Goal: Task Accomplishment & Management: Complete application form

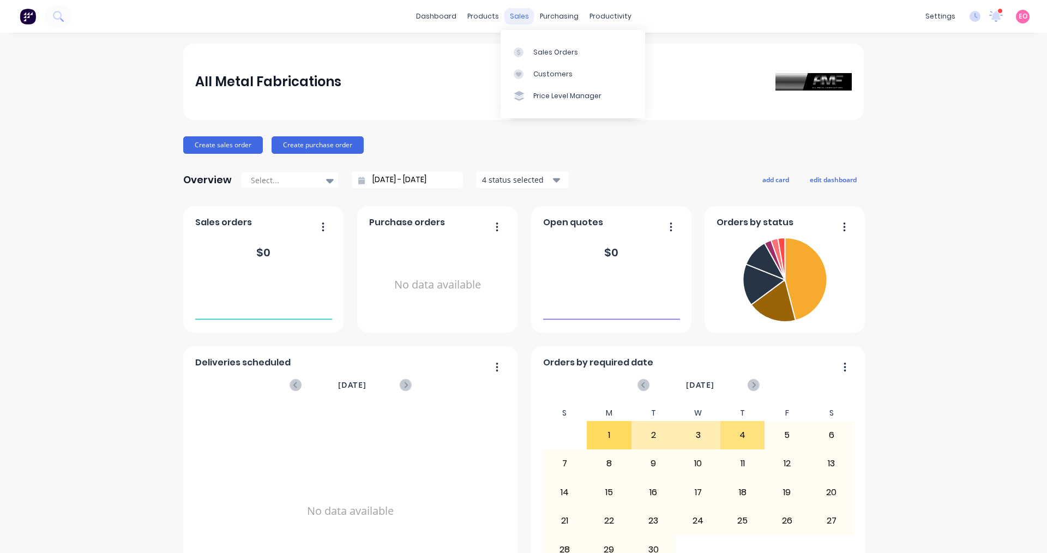
click at [510, 14] on div "sales" at bounding box center [520, 16] width 30 height 16
click at [527, 46] on link "Sales Orders" at bounding box center [573, 52] width 145 height 22
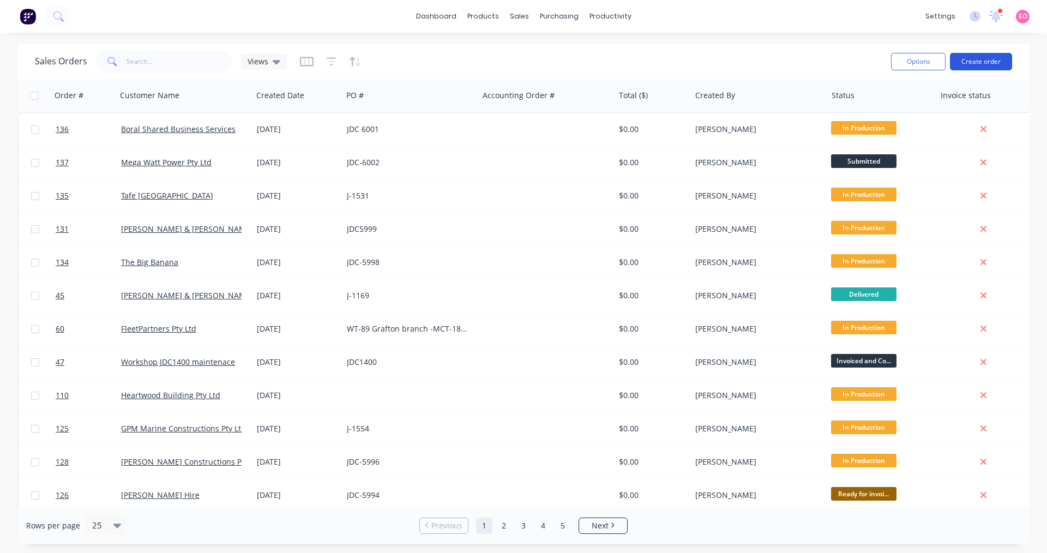
click at [987, 58] on button "Create order" at bounding box center [981, 61] width 62 height 17
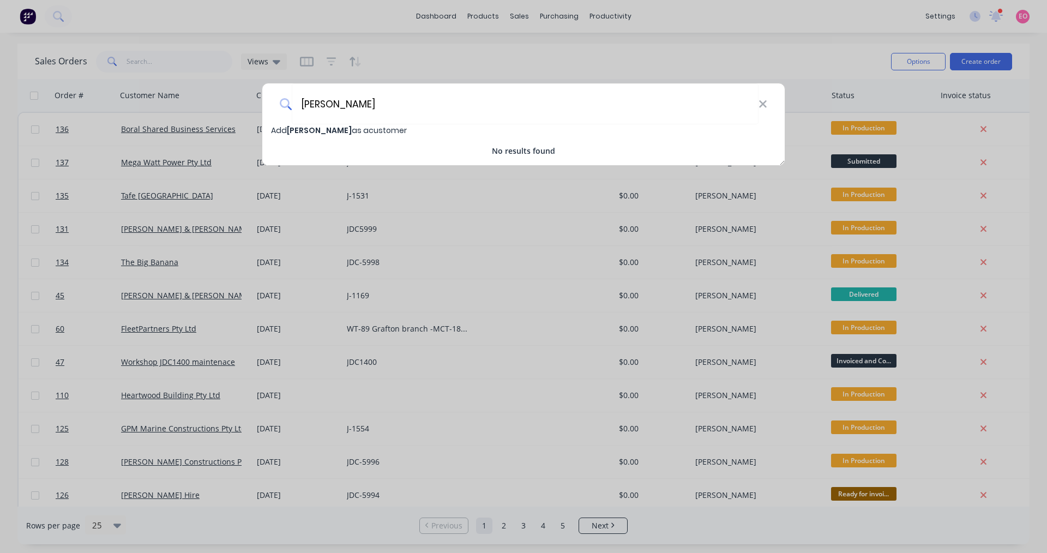
type input "[PERSON_NAME]"
click at [337, 134] on span "Add [PERSON_NAME] as a customer" at bounding box center [339, 130] width 136 height 11
select select "AU"
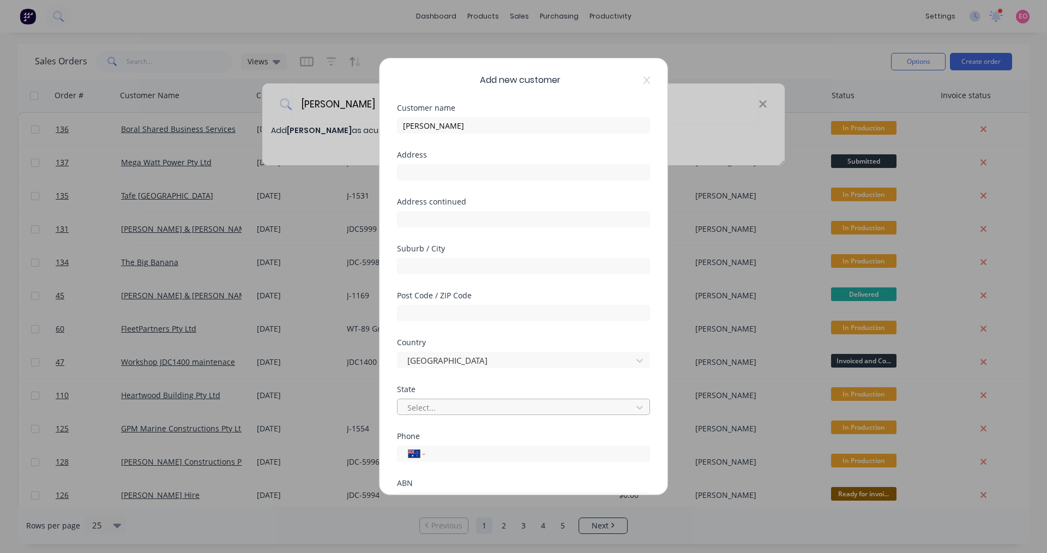
click at [432, 405] on div at bounding box center [516, 408] width 220 height 14
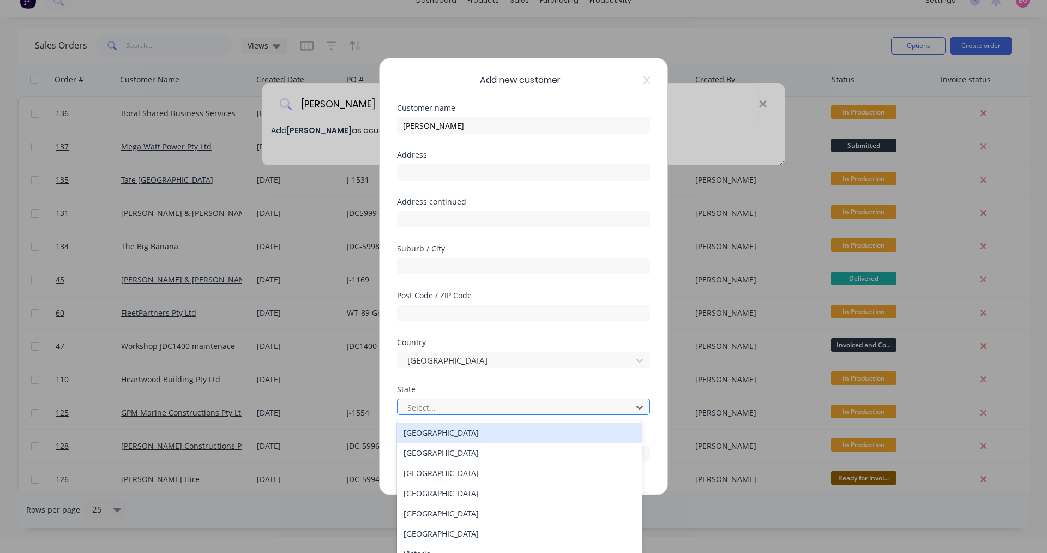
scroll to position [18, 0]
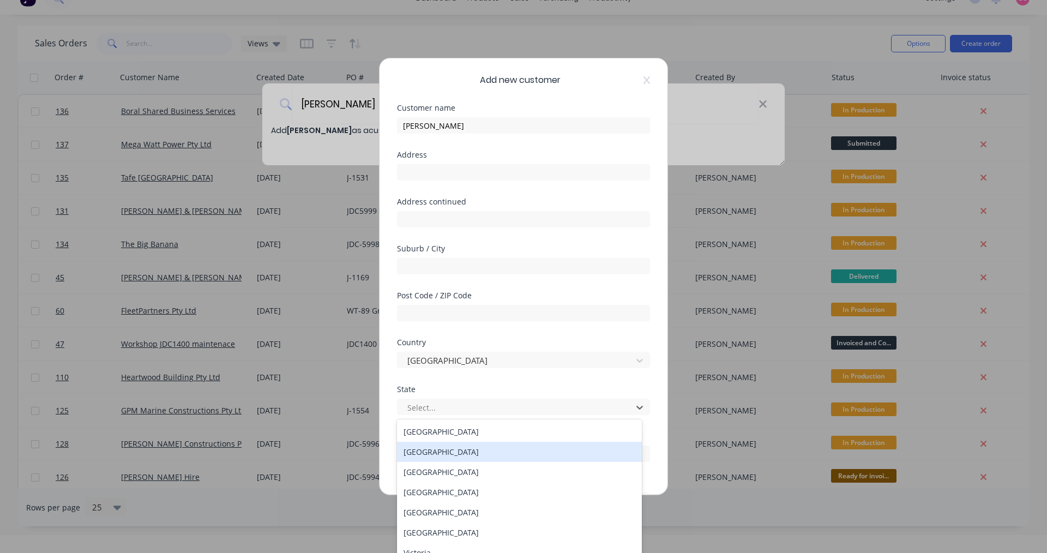
click at [442, 455] on div "[GEOGRAPHIC_DATA]" at bounding box center [519, 452] width 245 height 20
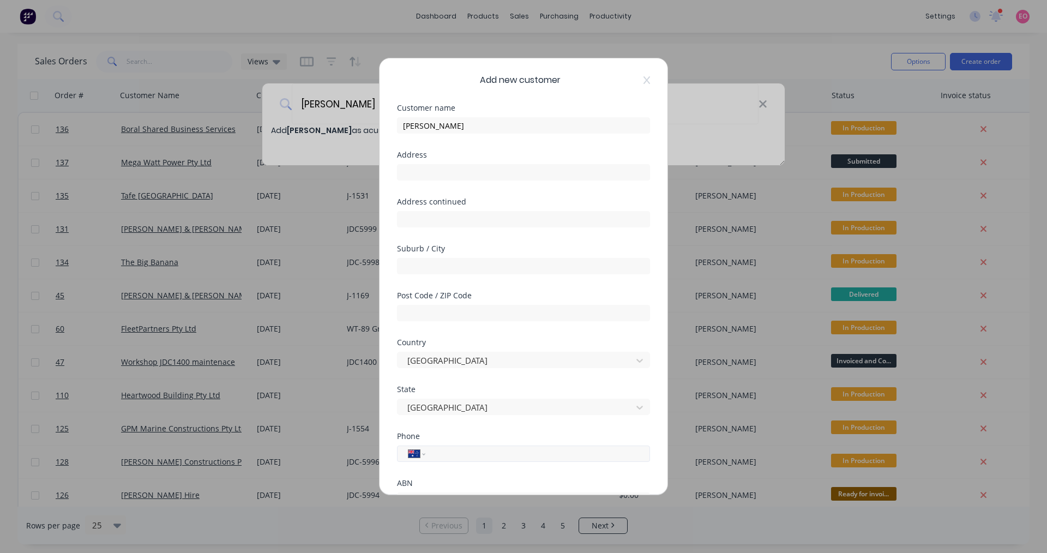
scroll to position [0, 0]
click at [460, 455] on input "tel" at bounding box center [536, 454] width 206 height 13
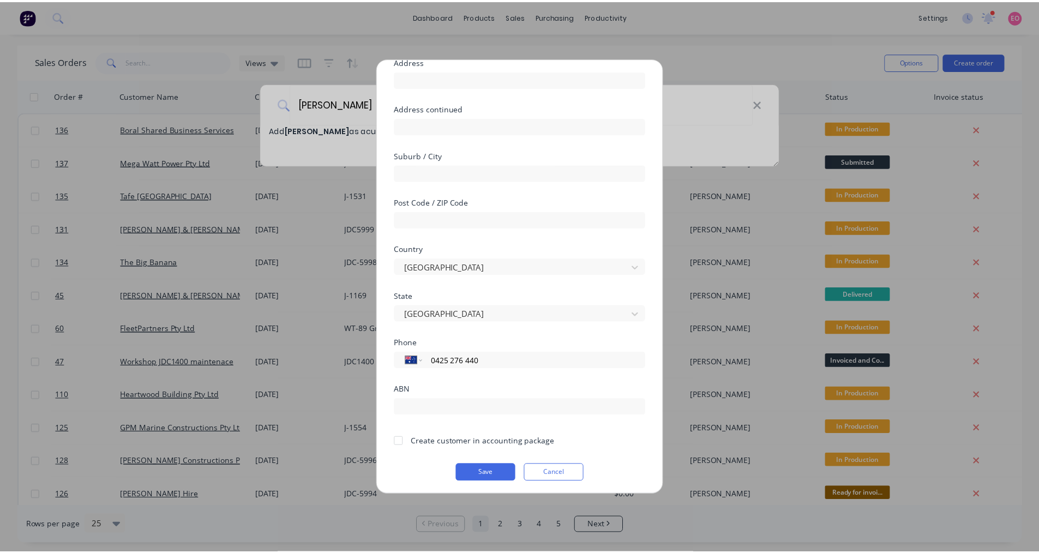
scroll to position [96, 0]
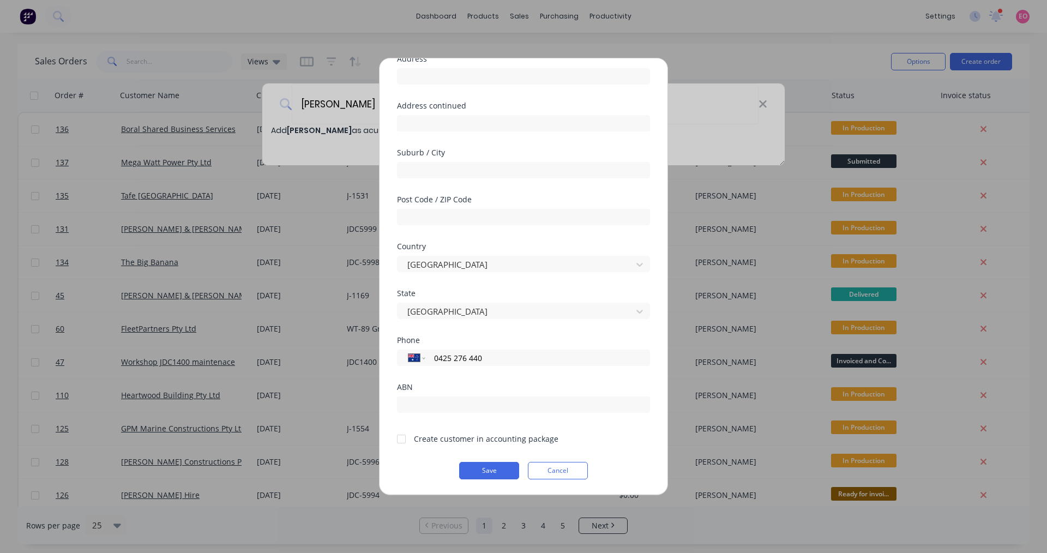
type input "0425 276 440"
click at [399, 438] on div at bounding box center [402, 439] width 22 height 22
click at [484, 467] on button "Save" at bounding box center [489, 470] width 60 height 17
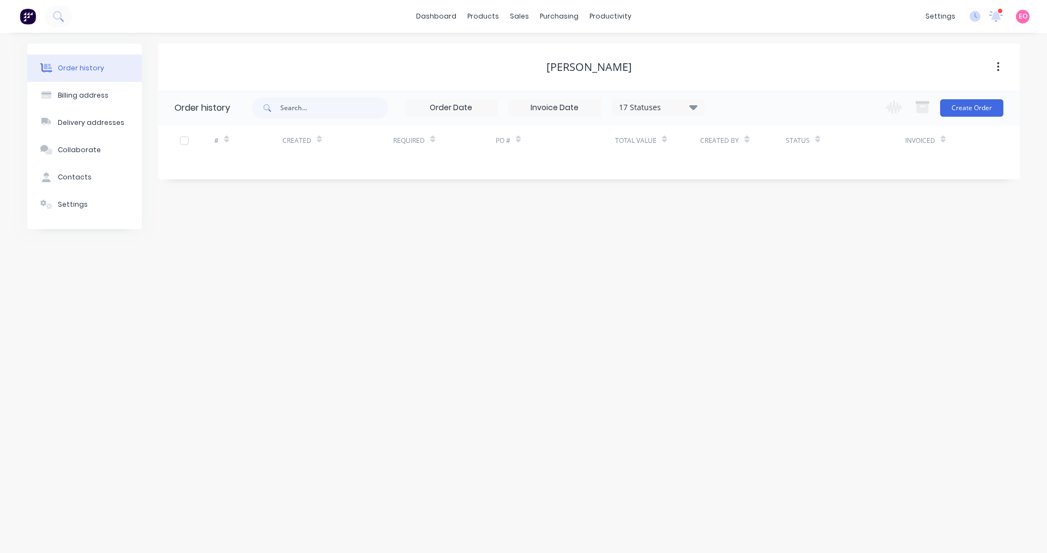
drag, startPoint x: 444, startPoint y: 282, endPoint x: 426, endPoint y: 263, distance: 25.8
click at [444, 279] on div "Order history Billing address Delivery addresses Collaborate Contacts Settings …" at bounding box center [523, 293] width 1047 height 520
click at [969, 108] on button "Create Order" at bounding box center [971, 107] width 63 height 17
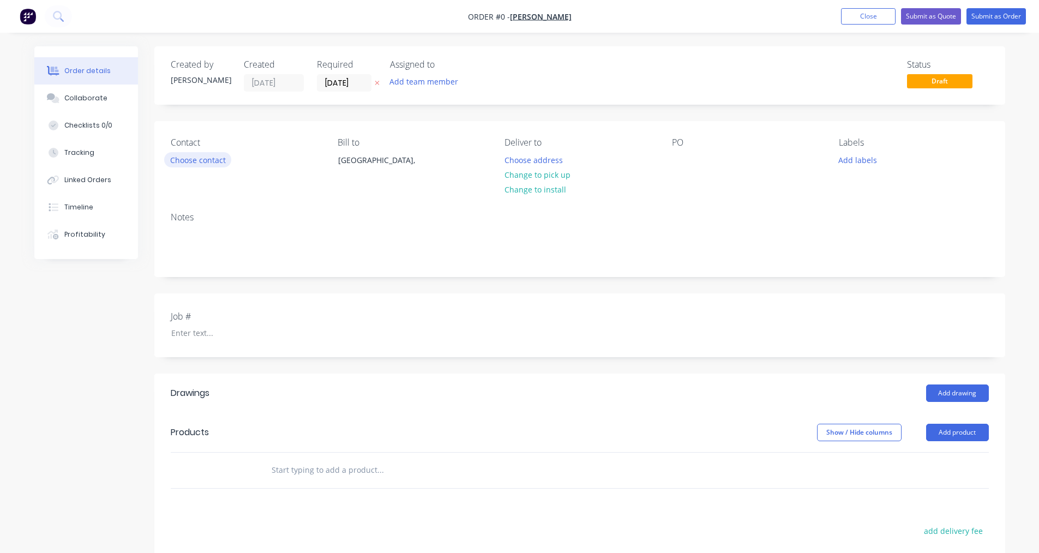
click at [199, 162] on button "Choose contact" at bounding box center [197, 159] width 67 height 15
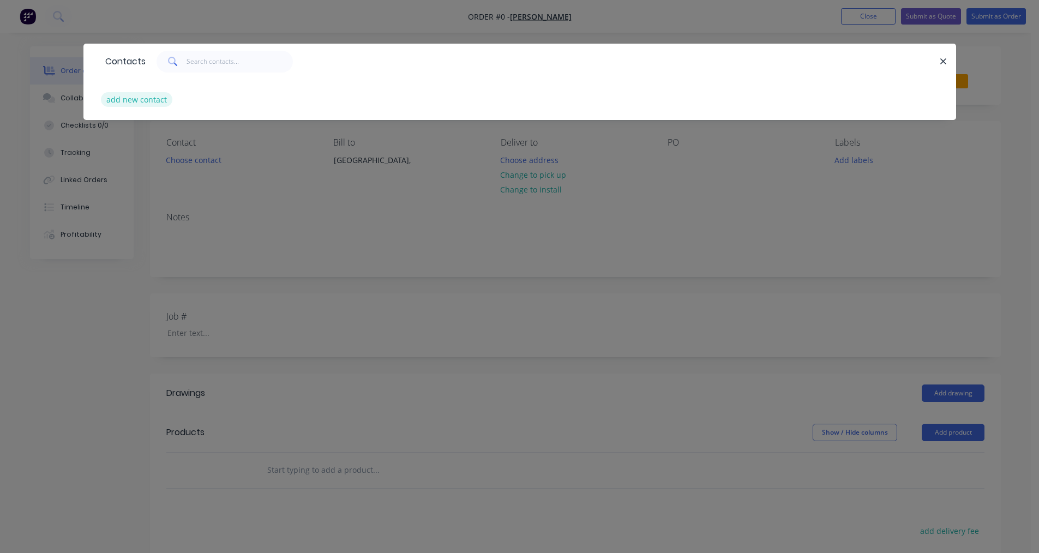
click at [153, 97] on button "add new contact" at bounding box center [137, 99] width 72 height 15
select select "AU"
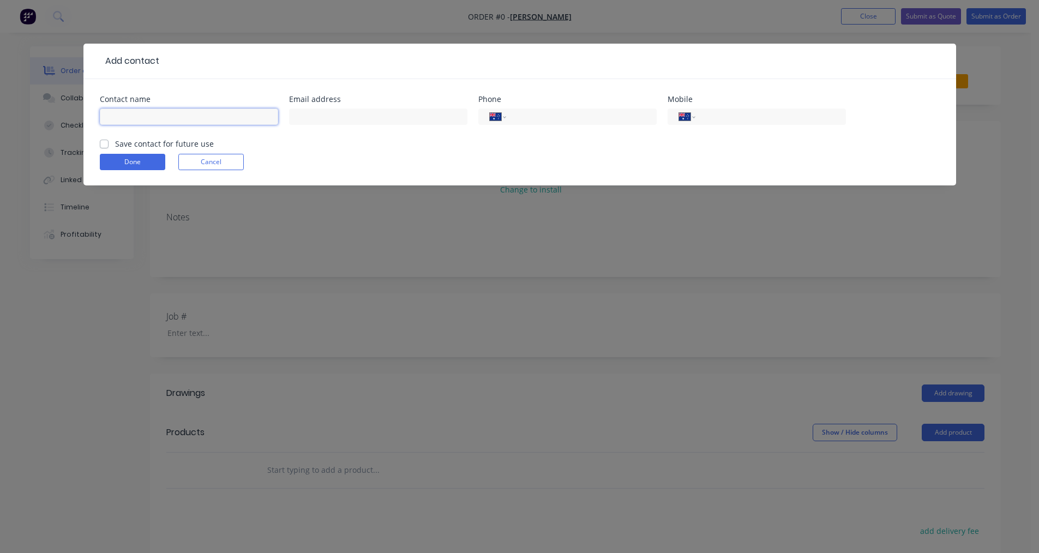
click at [153, 124] on input "text" at bounding box center [189, 117] width 178 height 16
type input "[PERSON_NAME]"
type input "0425 276 440"
click at [115, 145] on label "Save contact for future use" at bounding box center [164, 143] width 99 height 11
click at [100, 145] on input "Save contact for future use" at bounding box center [104, 143] width 9 height 10
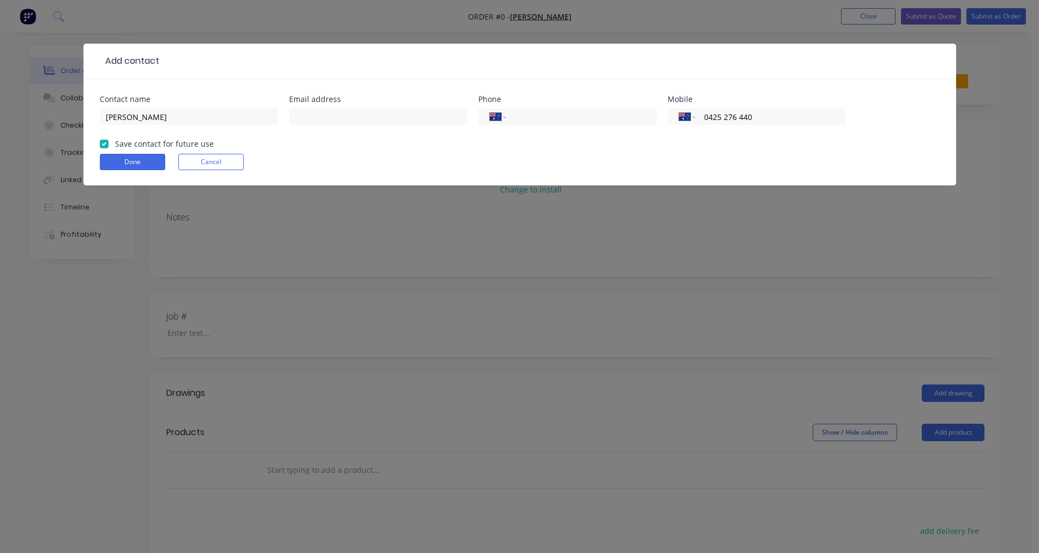
checkbox input "true"
click at [119, 160] on button "Done" at bounding box center [132, 162] width 65 height 16
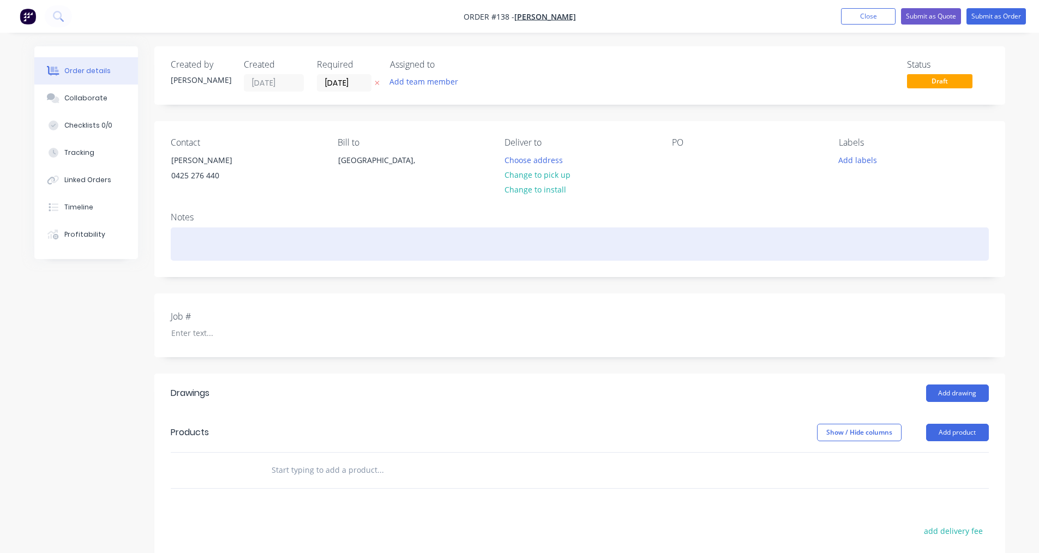
click at [201, 253] on div at bounding box center [580, 243] width 818 height 33
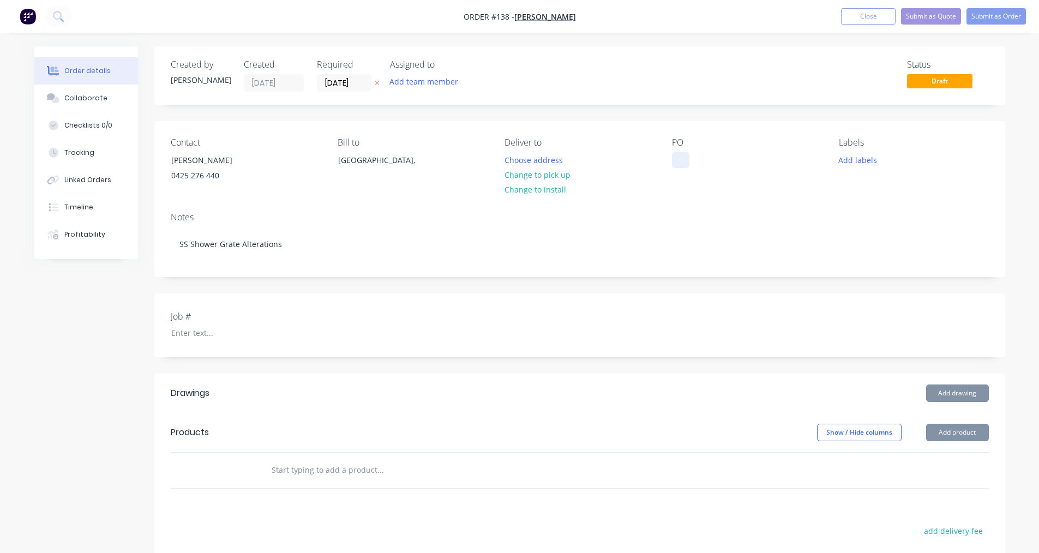
click at [678, 164] on div at bounding box center [680, 160] width 17 height 16
click at [179, 336] on div at bounding box center [231, 333] width 136 height 16
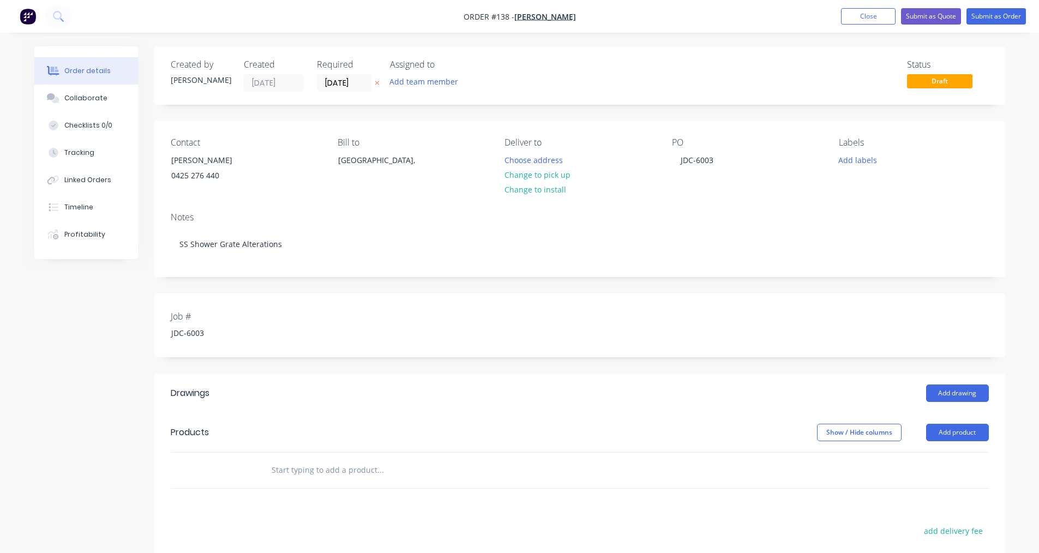
click at [230, 482] on div at bounding box center [225, 470] width 65 height 35
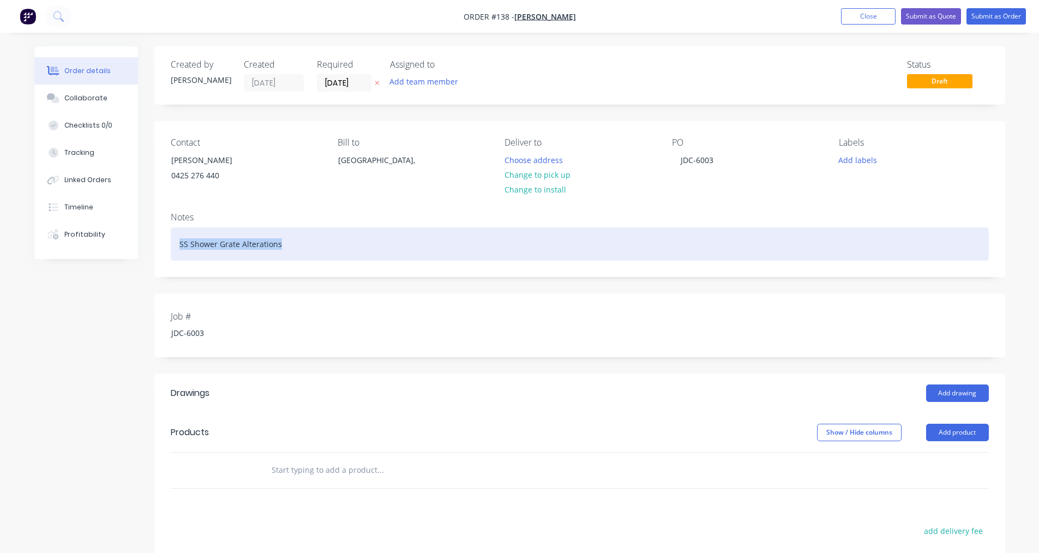
drag, startPoint x: 293, startPoint y: 242, endPoint x: 143, endPoint y: 237, distance: 149.6
click at [143, 237] on div "Order details Collaborate Checklists 0/0 Tracking Linked Orders Timeline Profit…" at bounding box center [519, 406] width 993 height 721
copy div "SS Shower Grate Alterations"
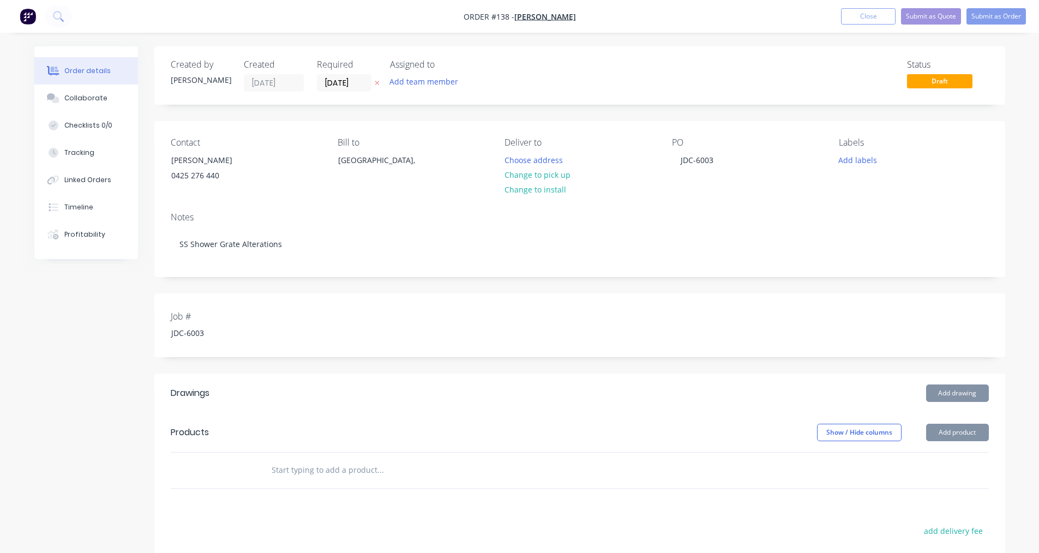
click at [297, 468] on input "text" at bounding box center [380, 470] width 218 height 22
paste input "SS Shower Grate Alterations"
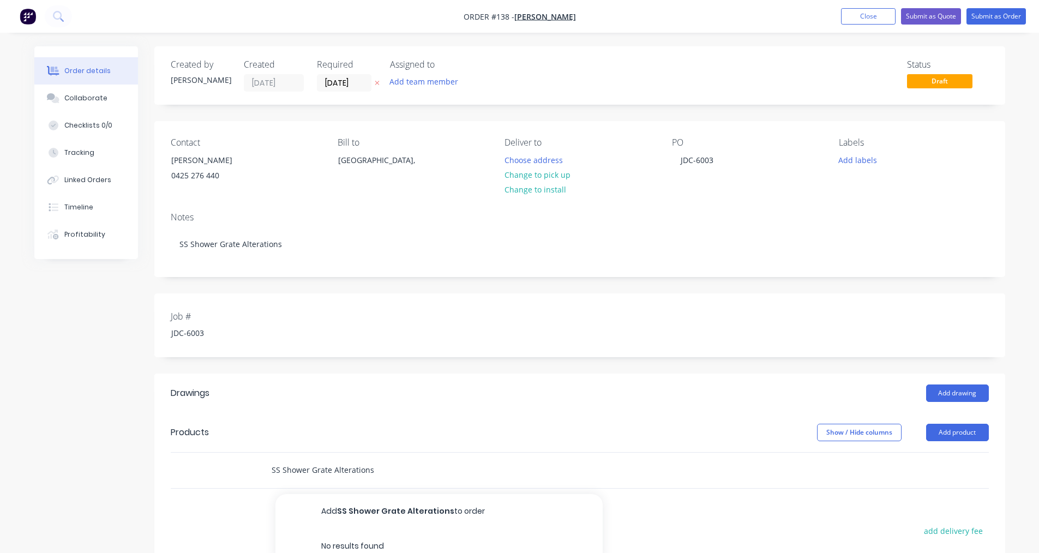
type input "SS Shower Grate Alterations"
click at [311, 315] on div "Job # JDC-6003" at bounding box center [579, 325] width 851 height 64
click at [414, 83] on button "Add team member" at bounding box center [424, 81] width 80 height 15
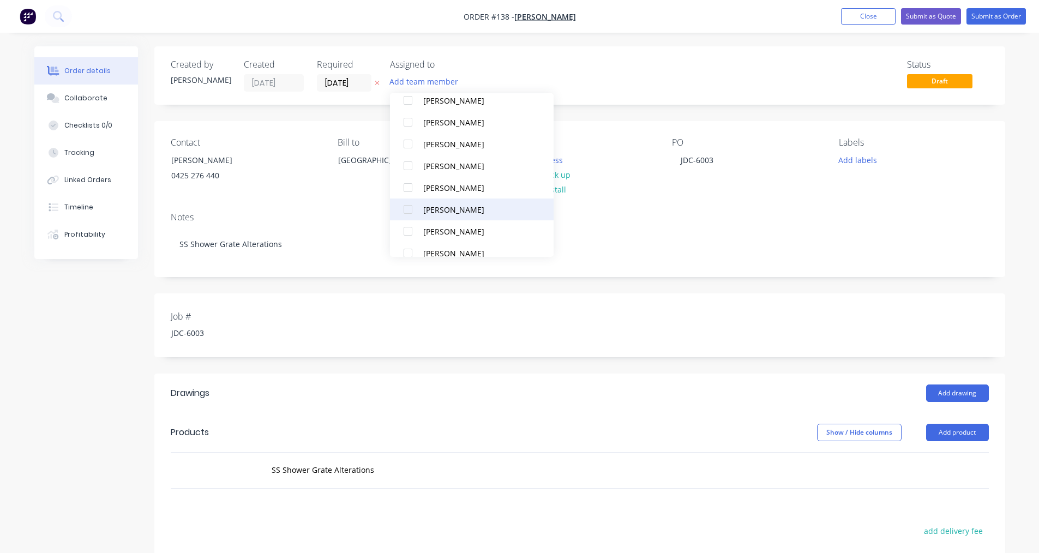
scroll to position [218, 0]
click at [436, 248] on div "[PERSON_NAME]" at bounding box center [477, 251] width 109 height 11
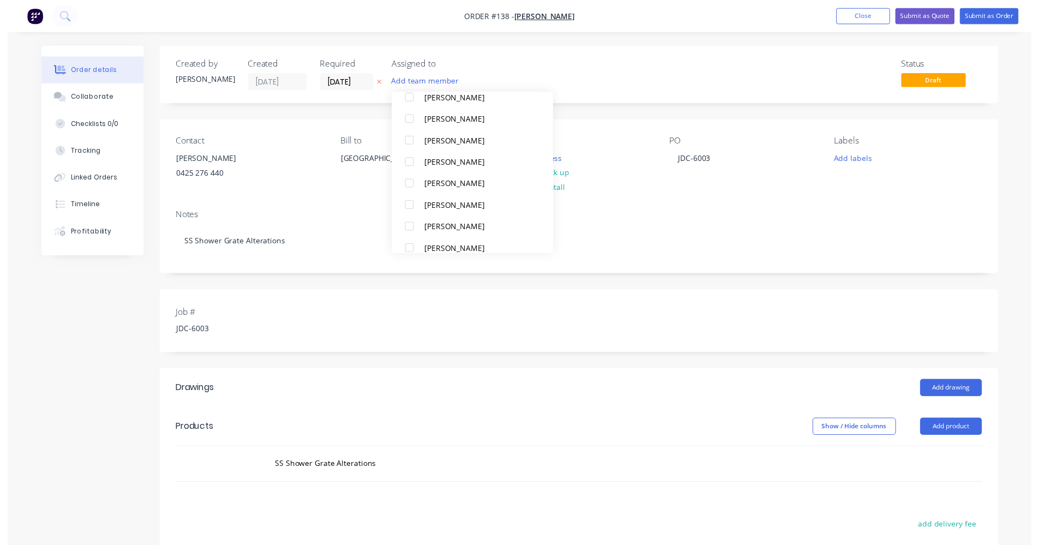
scroll to position [0, 0]
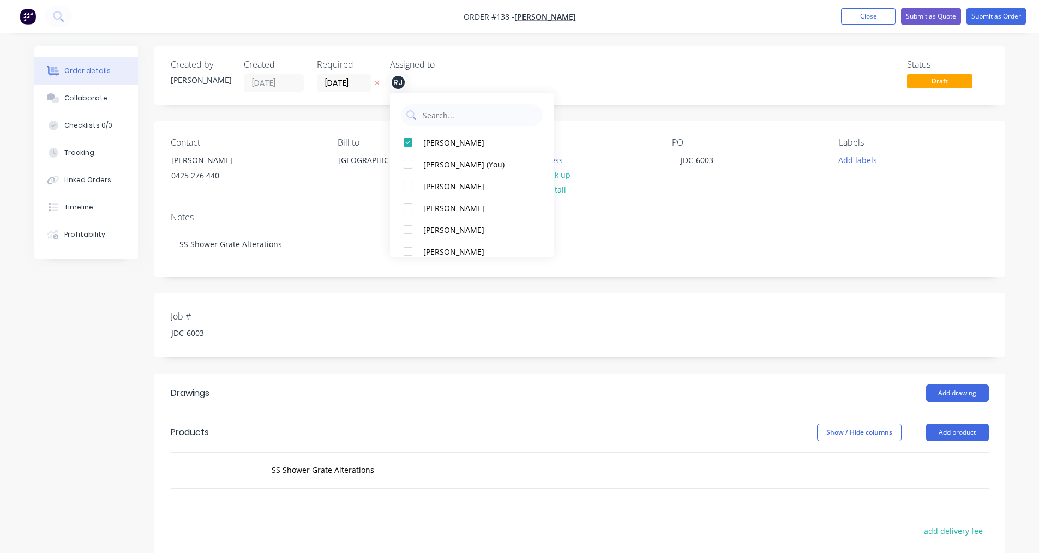
click at [806, 304] on div "Job # JDC-6003" at bounding box center [579, 325] width 851 height 64
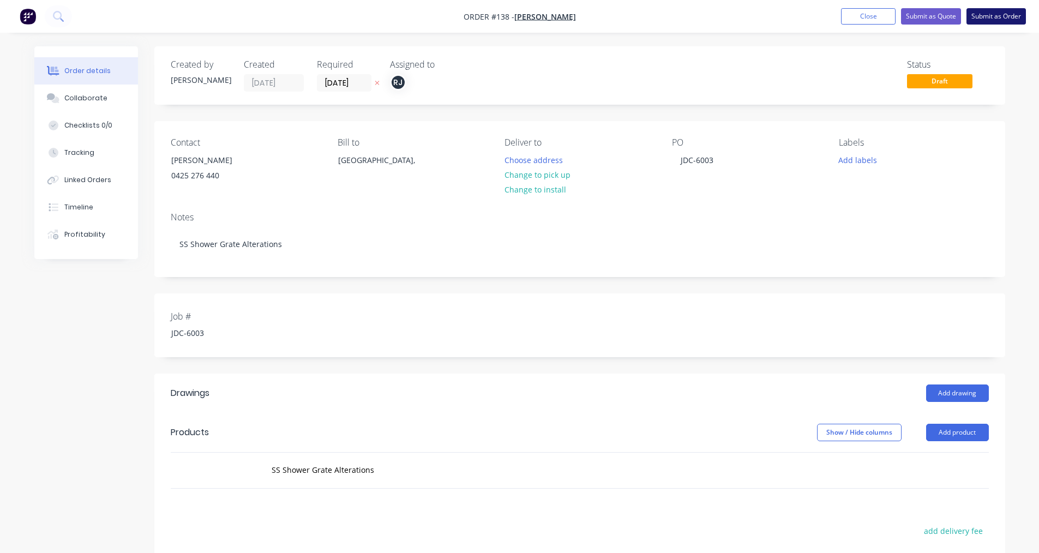
click at [984, 22] on button "Submit as Order" at bounding box center [996, 16] width 59 height 16
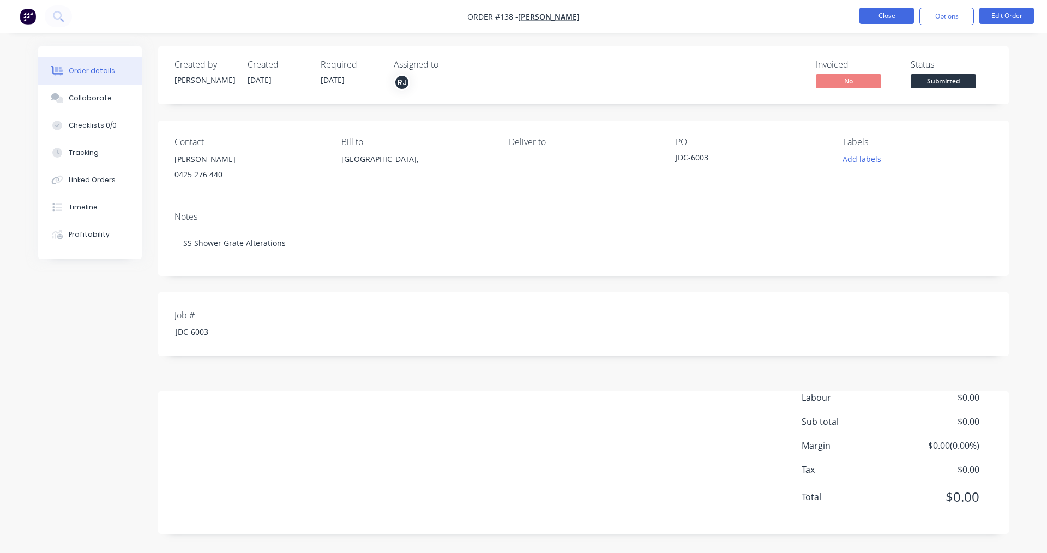
click at [882, 16] on button "Close" at bounding box center [887, 16] width 55 height 16
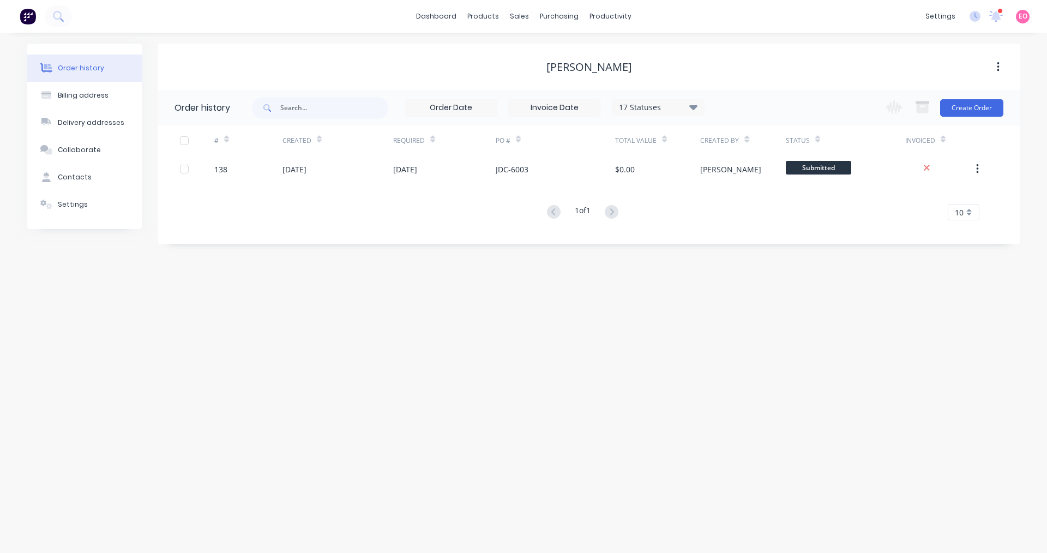
click at [122, 289] on div "Order history Billing address Delivery addresses Collaborate Contacts Settings …" at bounding box center [523, 293] width 1047 height 520
click at [520, 338] on div "Order history Billing address Delivery addresses Collaborate Contacts Settings …" at bounding box center [523, 293] width 1047 height 520
click at [998, 20] on icon at bounding box center [997, 15] width 10 height 9
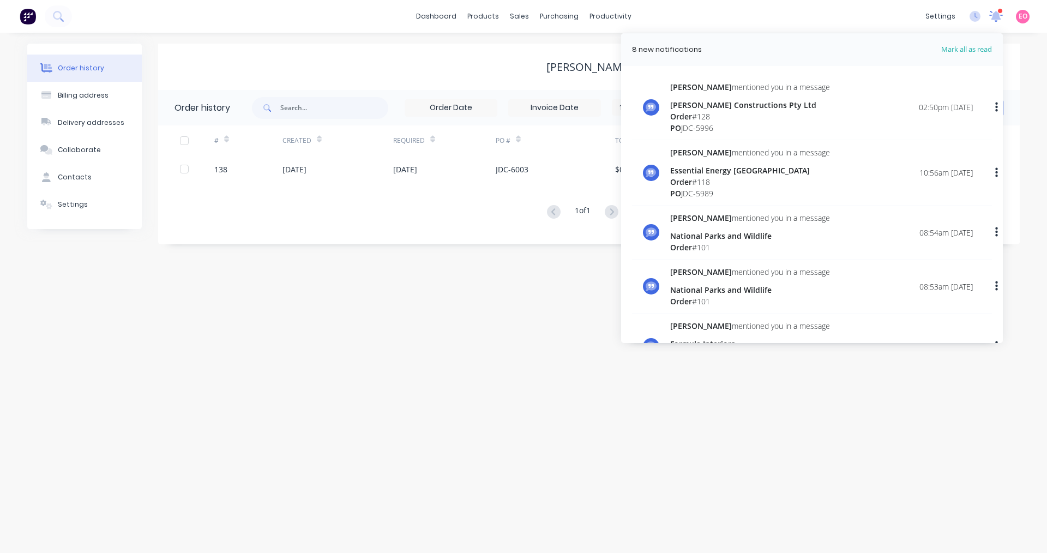
click at [994, 17] on icon at bounding box center [996, 15] width 11 height 10
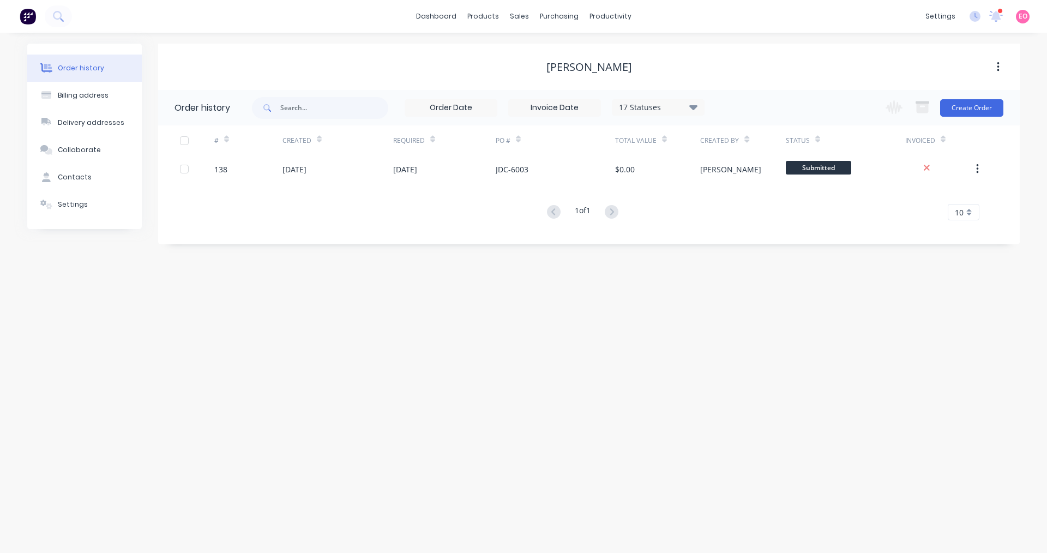
click at [708, 375] on div "Order history Billing address Delivery addresses Collaborate Contacts Settings …" at bounding box center [523, 293] width 1047 height 520
click at [309, 412] on div "Order history Billing address Delivery addresses Collaborate Contacts Settings …" at bounding box center [523, 293] width 1047 height 520
click at [618, 56] on div "Workflow" at bounding box center [629, 52] width 33 height 10
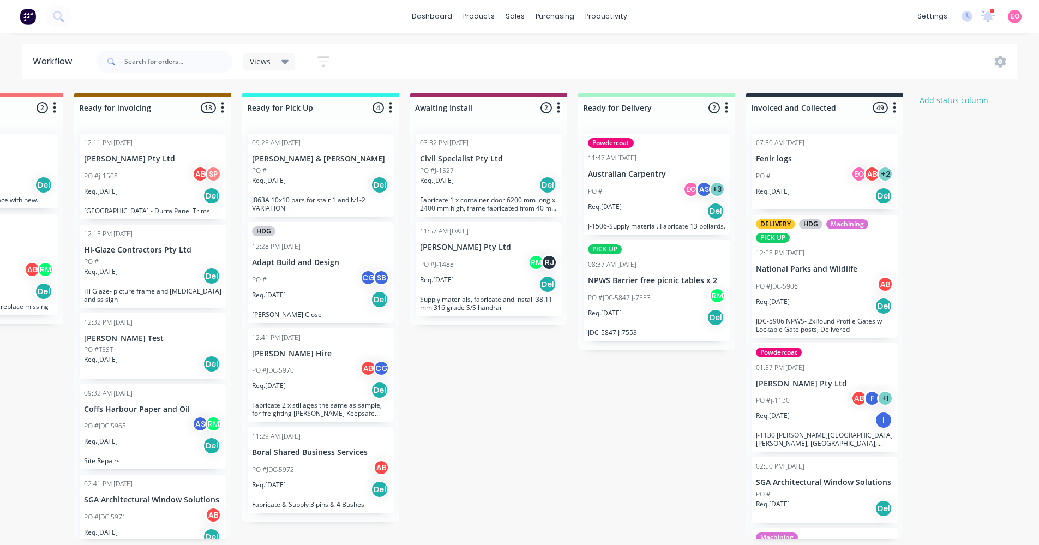
scroll to position [0, 792]
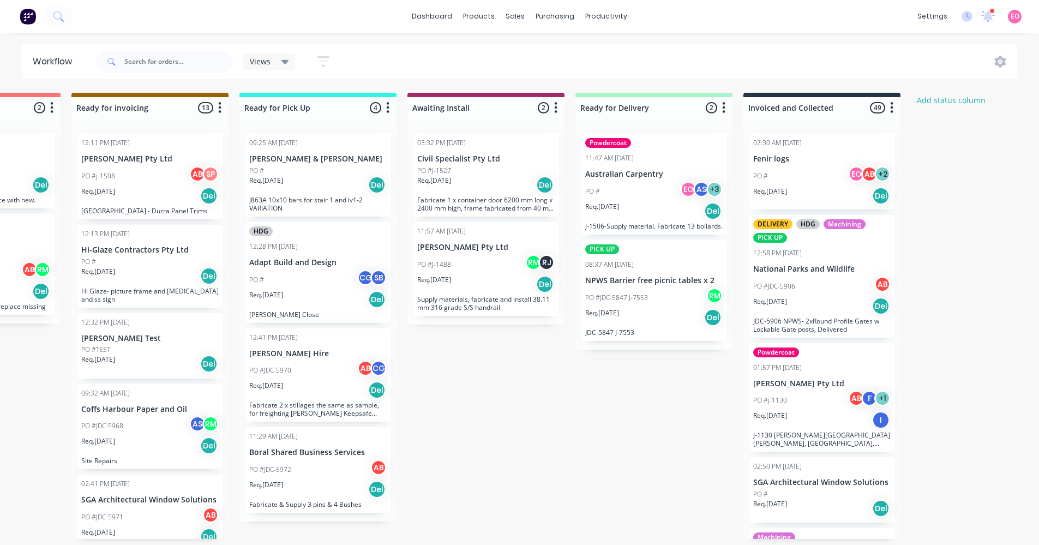
click at [671, 440] on div "Submitted 8 Status colour #273444 hex #273444 Save Cancel Summaries Total order…" at bounding box center [189, 316] width 1978 height 446
click at [653, 295] on div "PO #JDC-5847 J-7553 RM" at bounding box center [653, 297] width 137 height 21
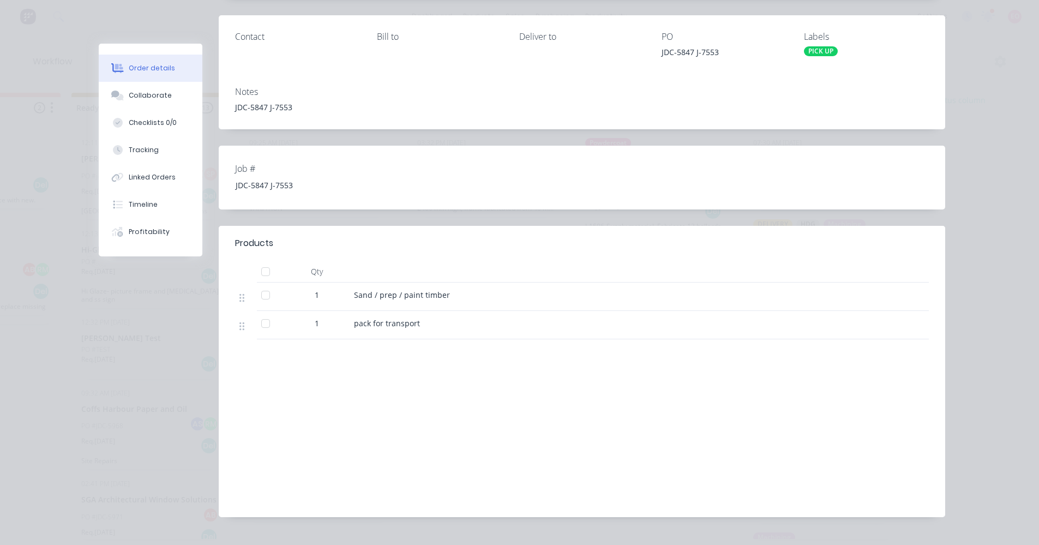
scroll to position [155, 0]
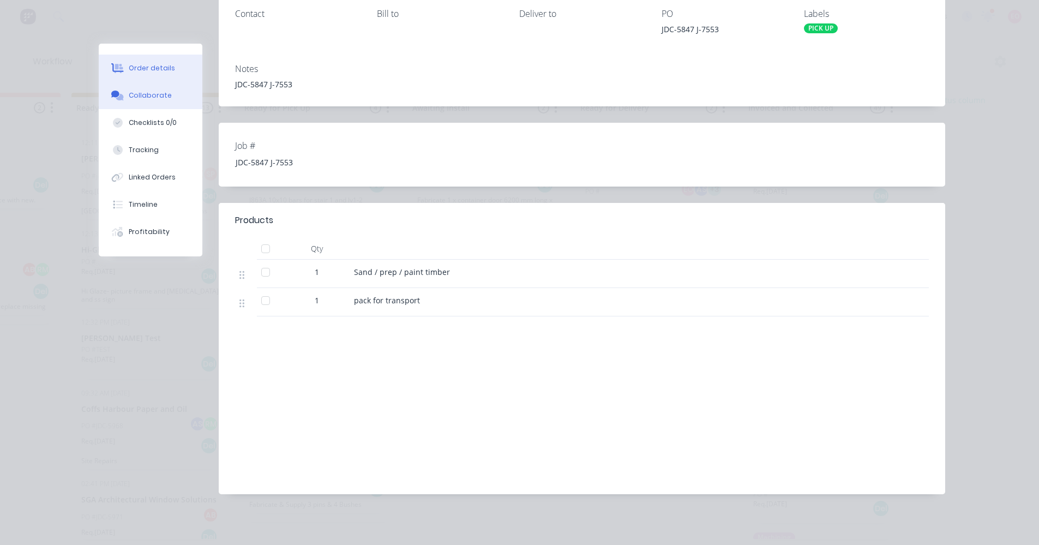
click at [147, 98] on div "Collaborate" at bounding box center [150, 96] width 43 height 10
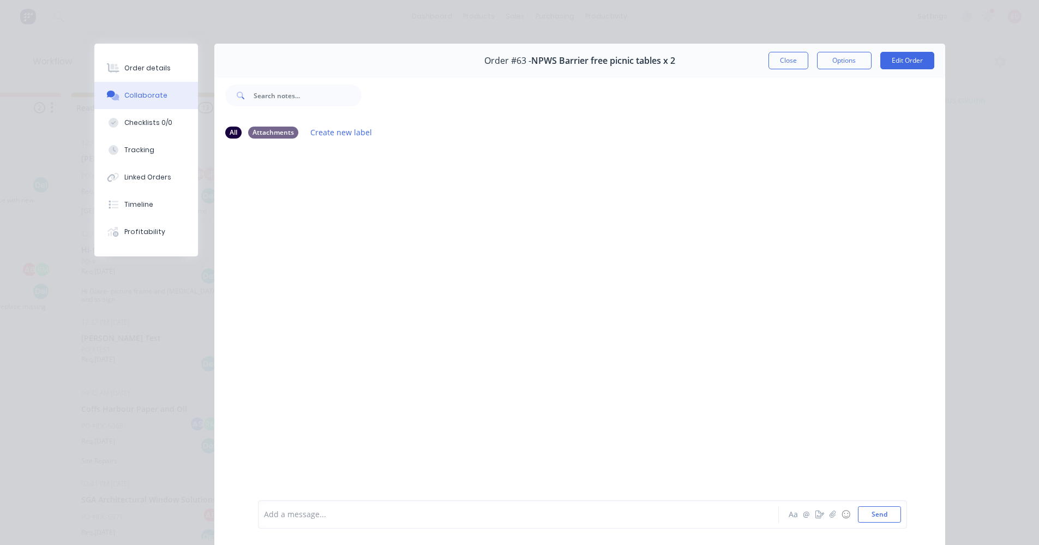
scroll to position [0, 0]
click at [778, 64] on button "Close" at bounding box center [789, 60] width 40 height 17
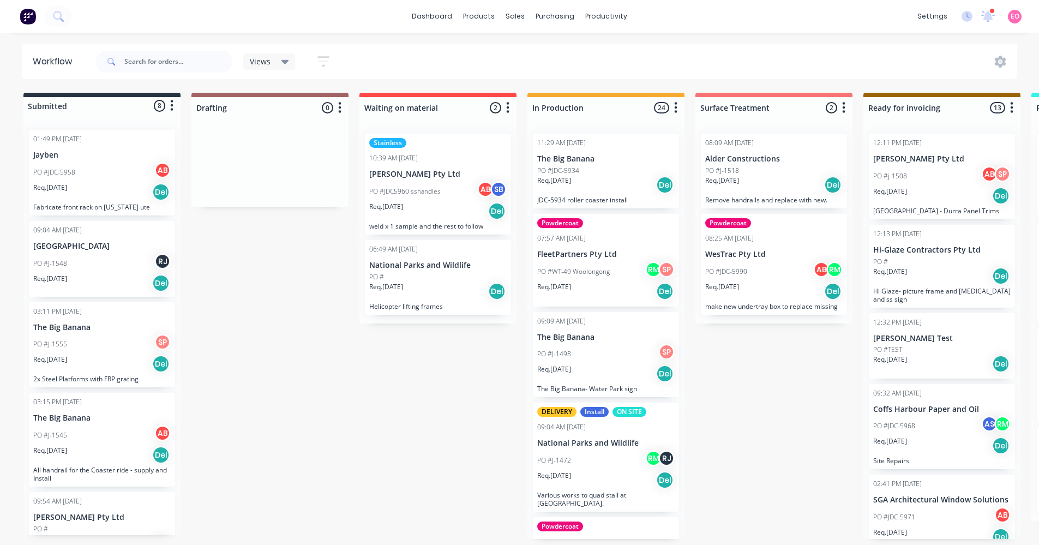
click at [566, 344] on div "PO #J-1498 SP" at bounding box center [605, 354] width 137 height 21
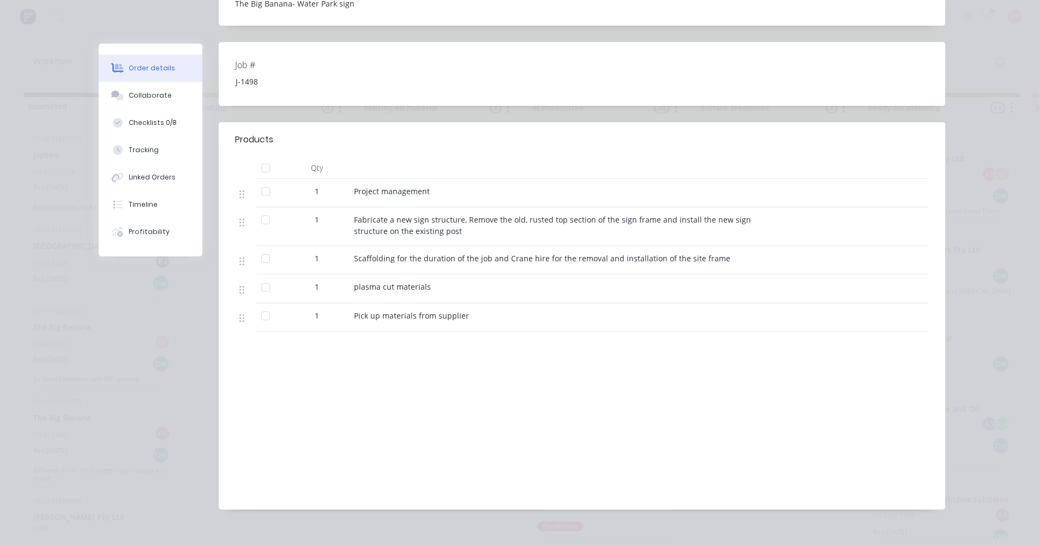
scroll to position [2, 0]
click at [149, 94] on div "Collaborate" at bounding box center [150, 96] width 43 height 10
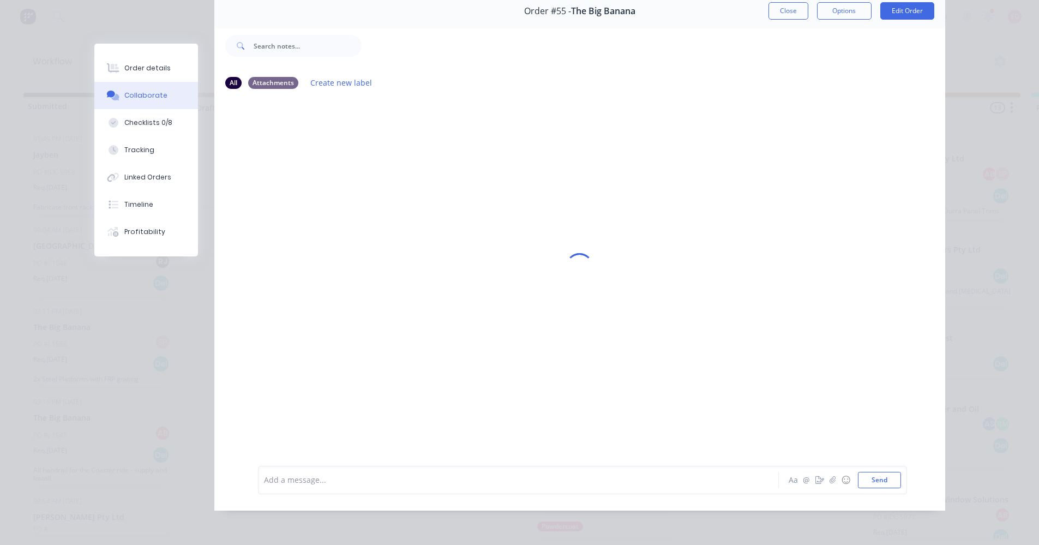
scroll to position [0, 0]
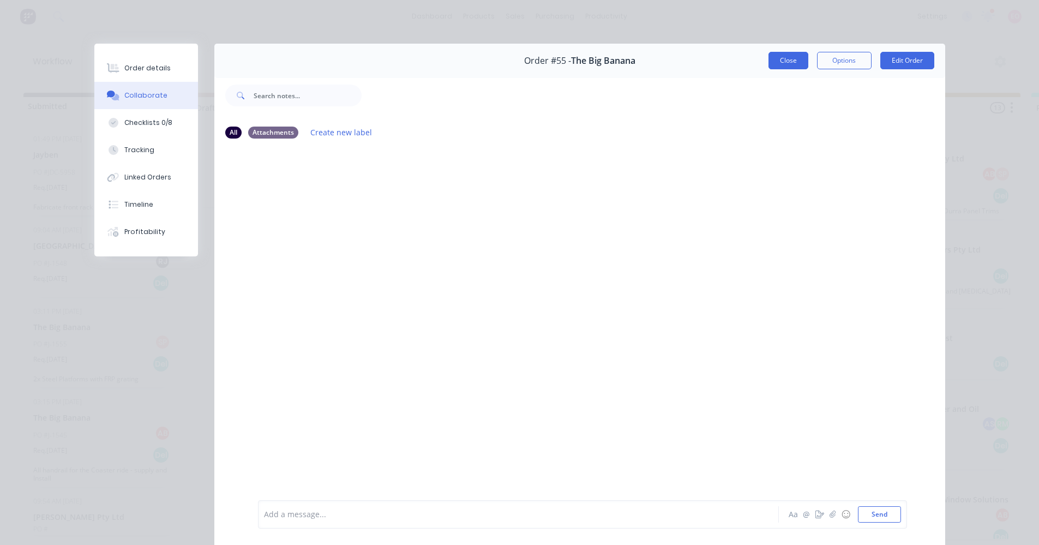
click at [795, 57] on button "Close" at bounding box center [789, 60] width 40 height 17
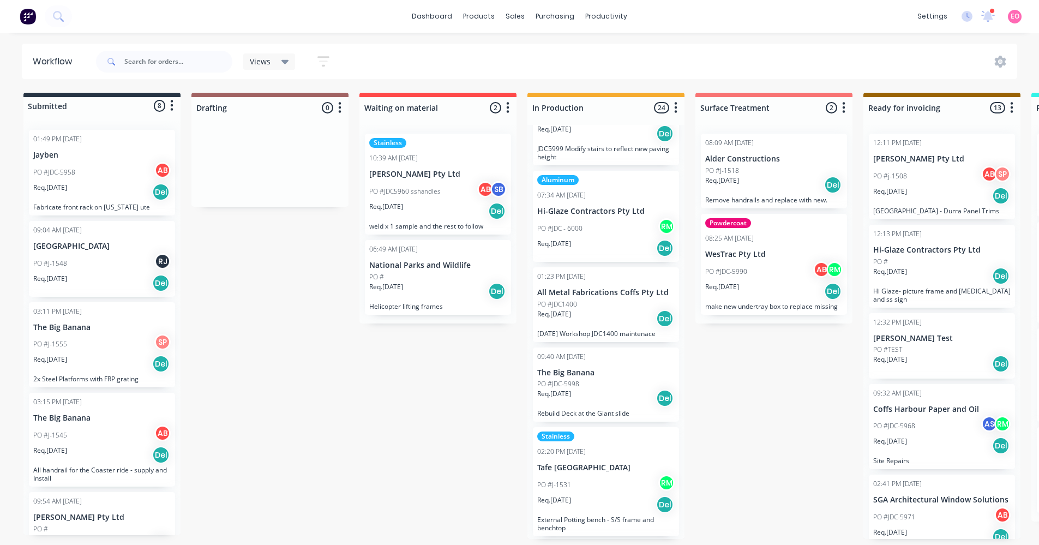
scroll to position [1844, 0]
